Goal: Task Accomplishment & Management: Manage account settings

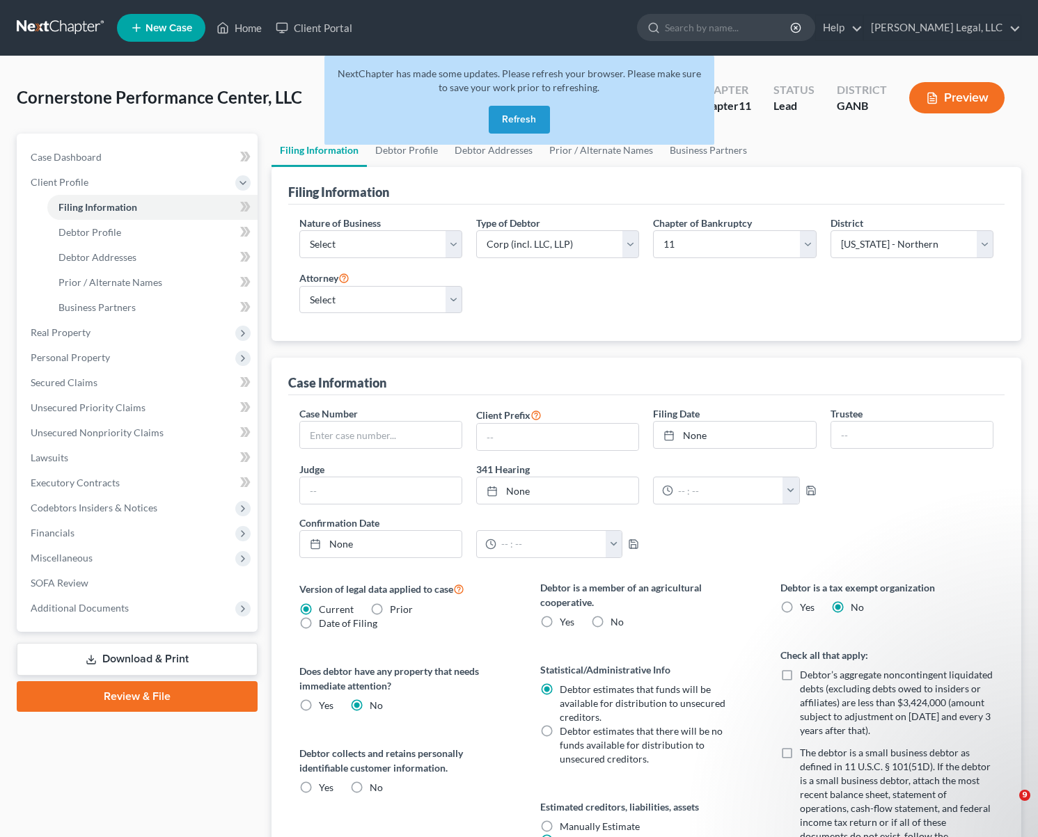
select select "1"
select select "19"
click at [956, 607] on div "Debtor is a tax exempt organization Yes No" at bounding box center [886, 597] width 213 height 34
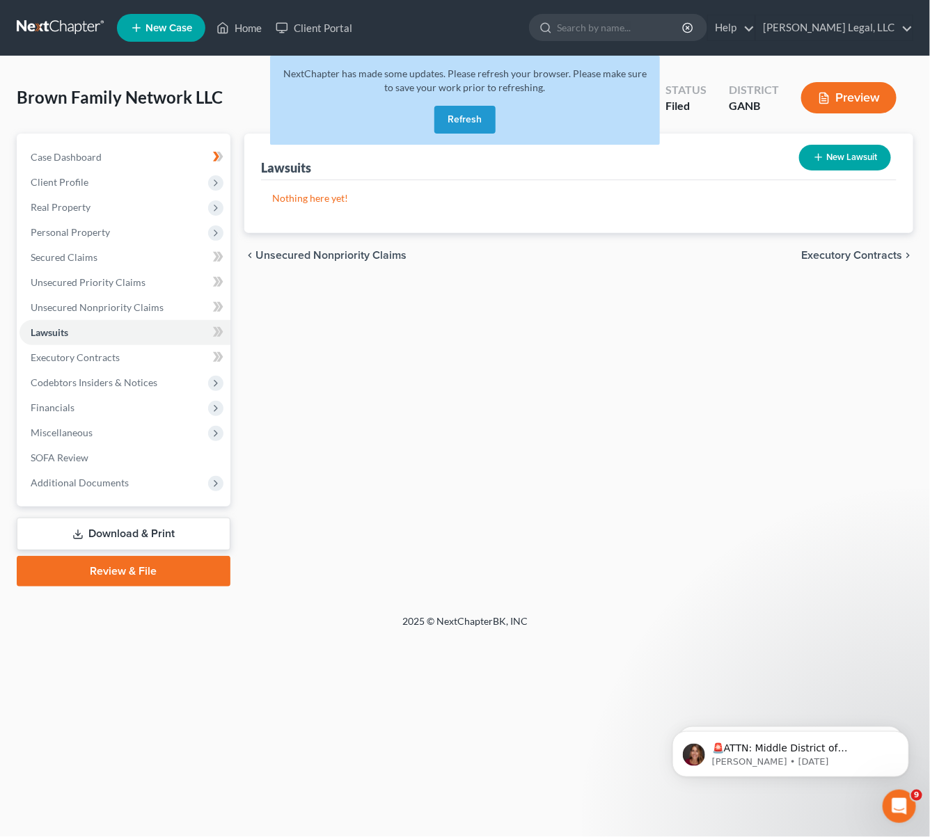
click at [472, 118] on button "Refresh" at bounding box center [464, 120] width 61 height 28
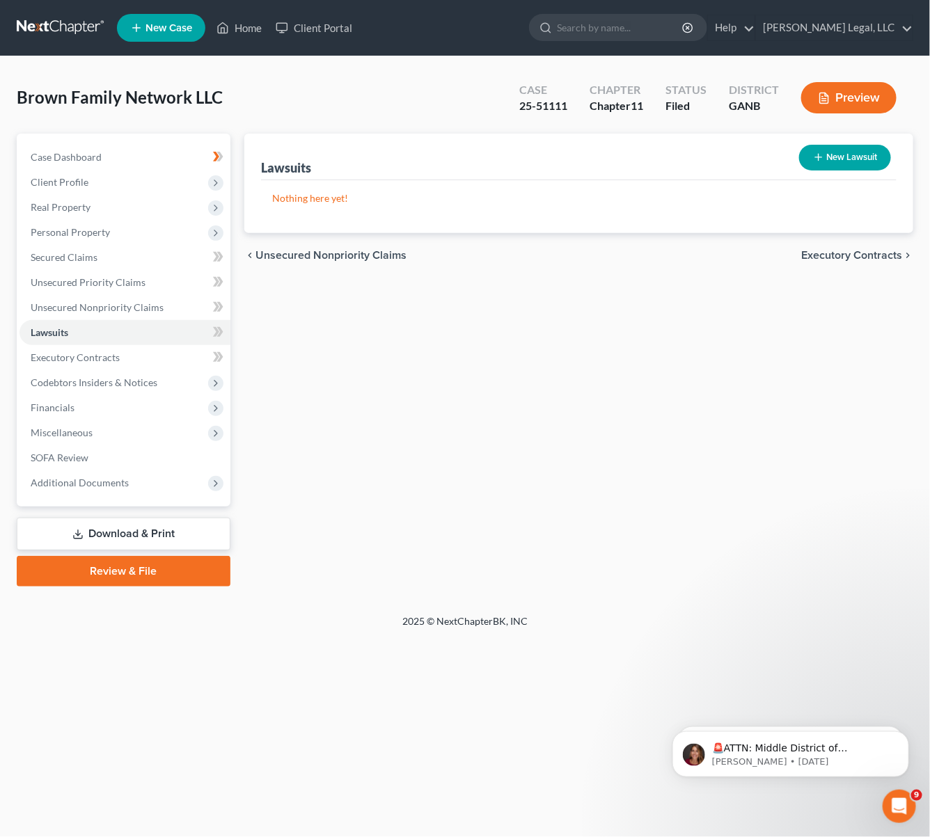
drag, startPoint x: 219, startPoint y: 1, endPoint x: 877, endPoint y: 601, distance: 890.6
click at [877, 601] on div "Brown Family Network LLC Upgraded Case 25-51111 Chapter Chapter 11 Status Filed…" at bounding box center [465, 335] width 930 height 558
click at [341, 71] on div "Brown Family Network LLC Upgraded Case 25-51111 Chapter Chapter 11 Status Filed…" at bounding box center [465, 335] width 930 height 558
click at [96, 257] on link "Secured Claims" at bounding box center [124, 257] width 211 height 25
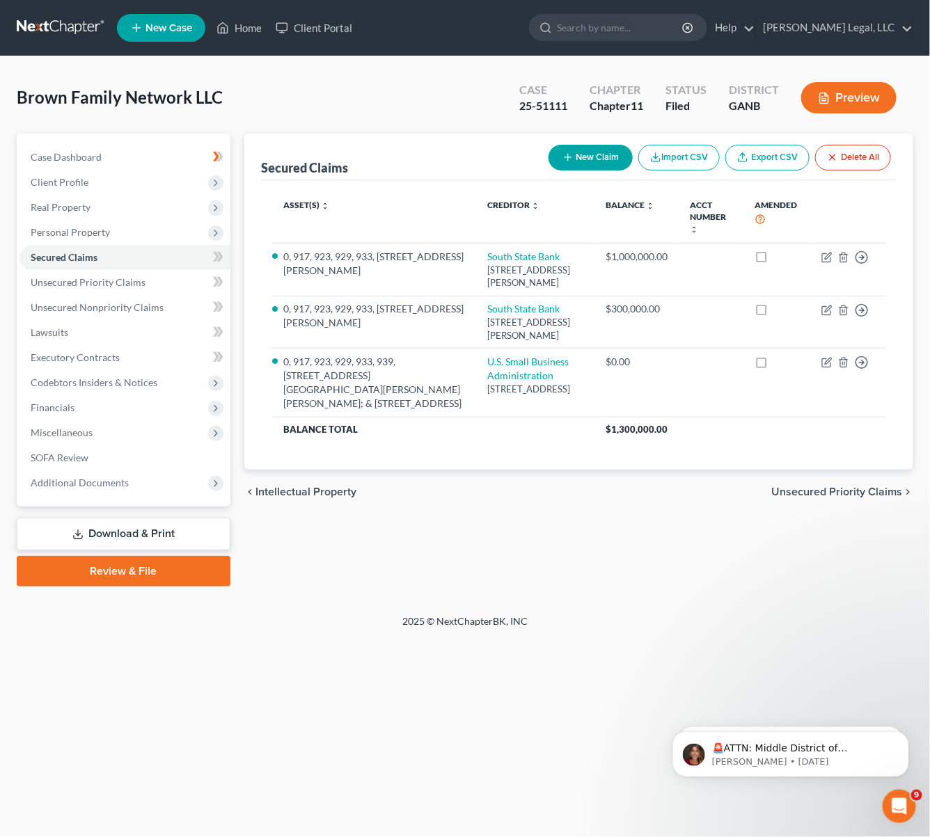
click at [332, 86] on div "Brown Family Network LLC Upgraded Case 25-51111 Chapter Chapter 11 Status Filed…" at bounding box center [465, 103] width 896 height 61
